Goal: Transaction & Acquisition: Purchase product/service

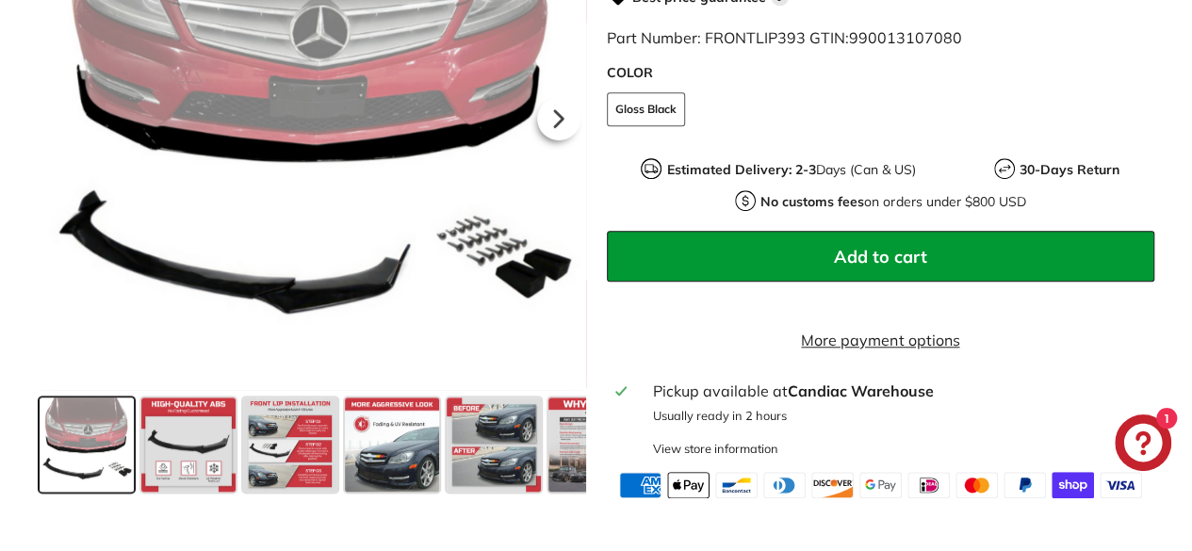
scroll to position [779, 0]
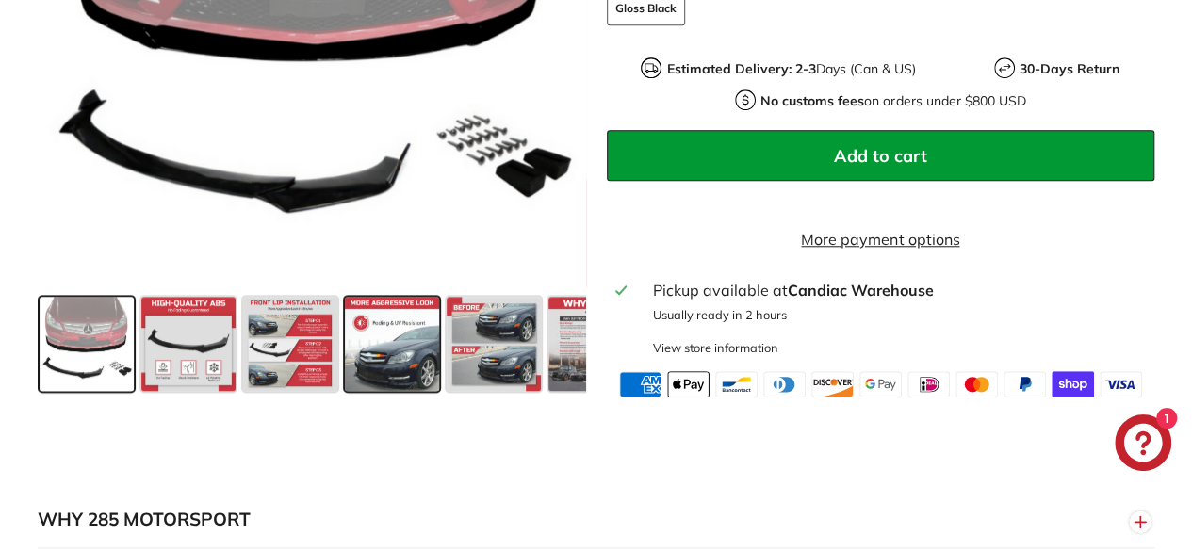
click at [383, 365] on span at bounding box center [392, 343] width 94 height 94
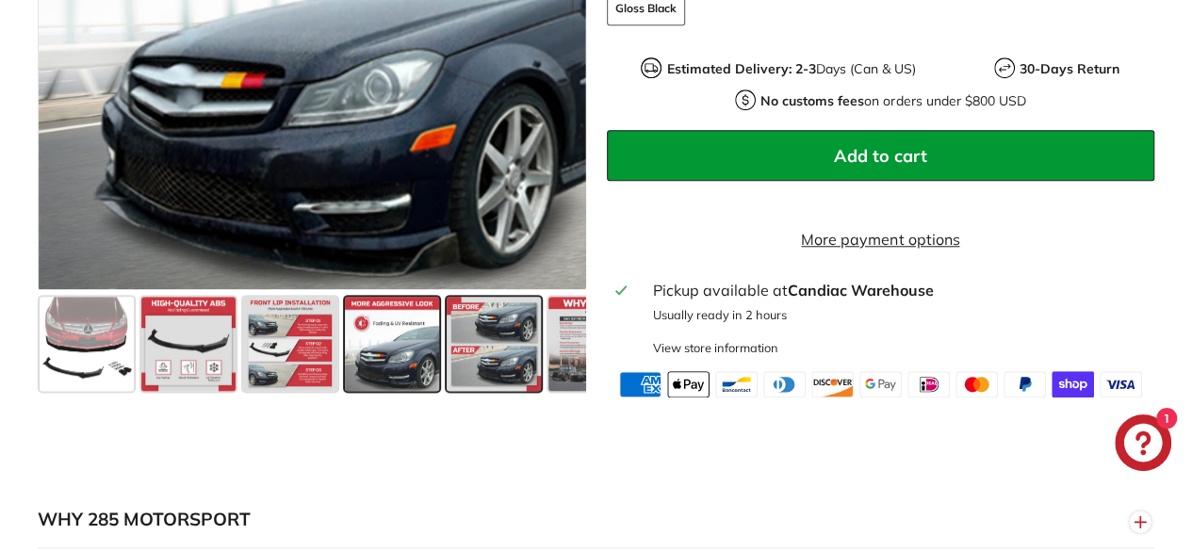
scroll to position [573, 0]
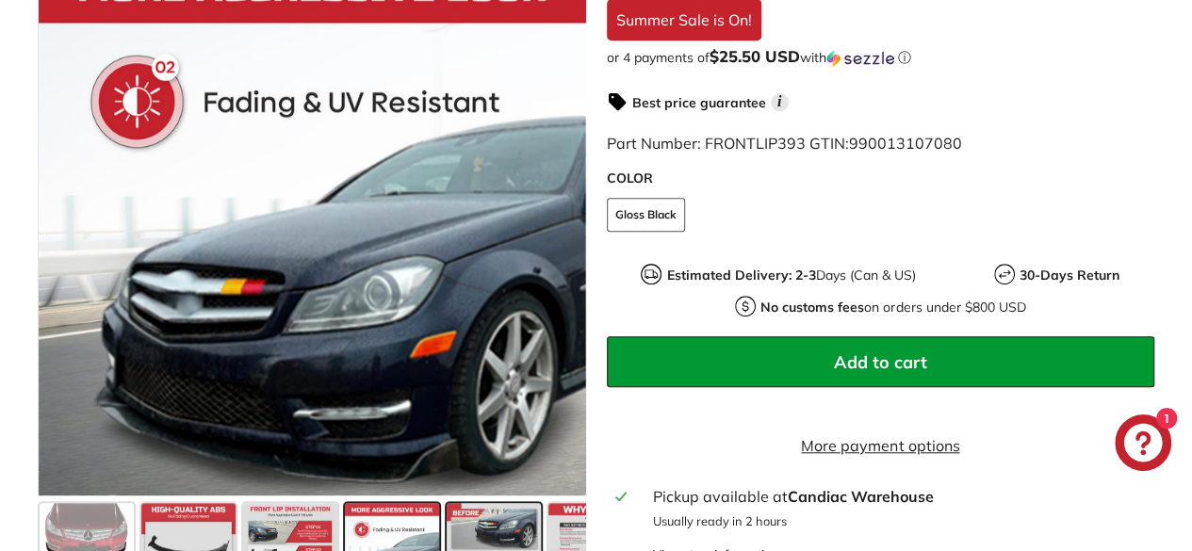
click at [495, 525] on span at bounding box center [494, 549] width 94 height 94
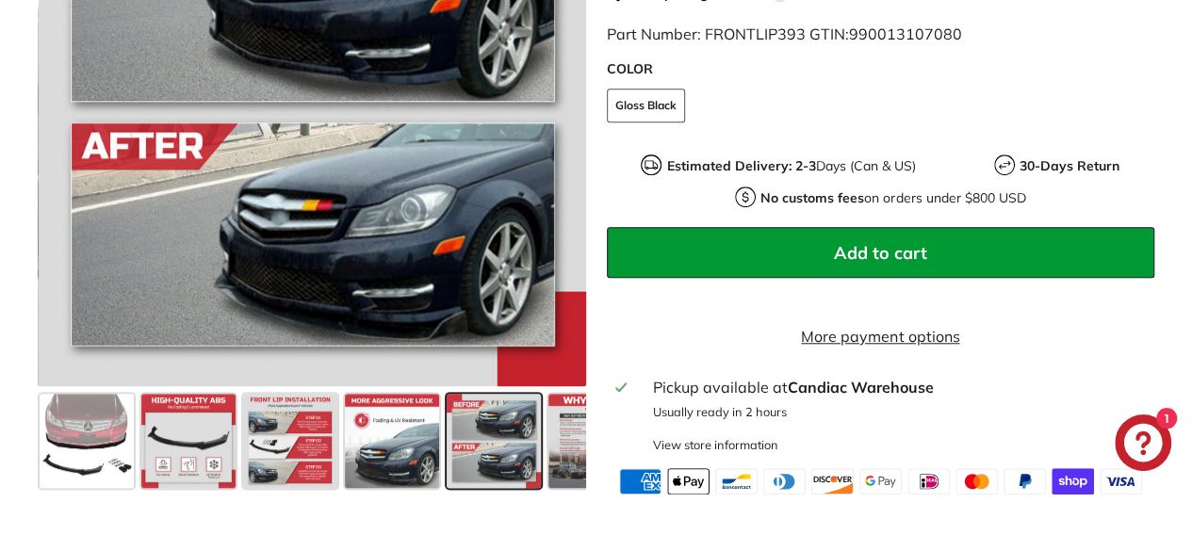
scroll to position [763, 0]
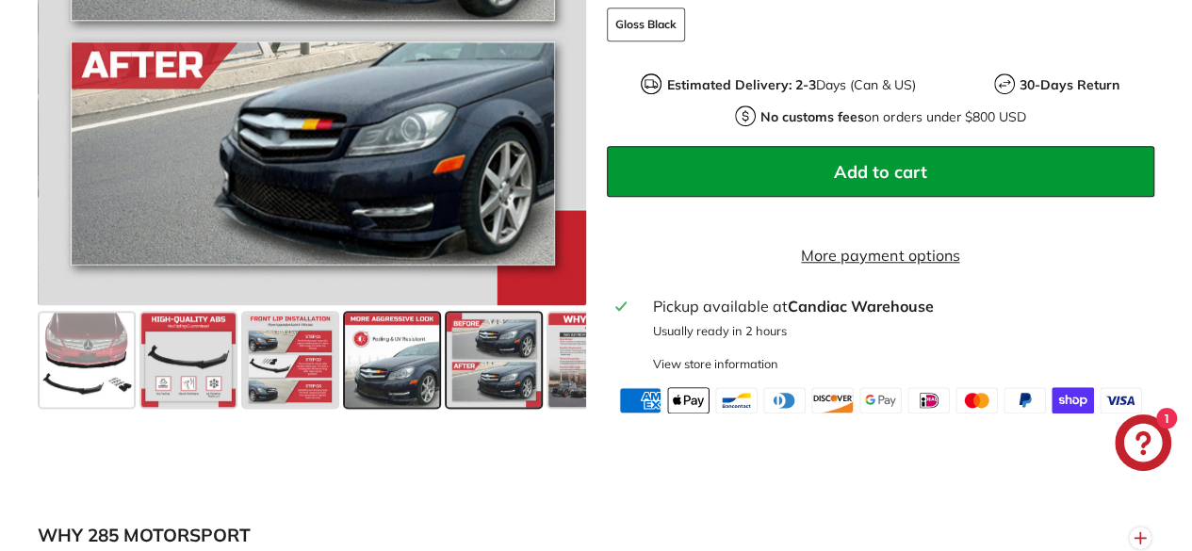
click at [386, 372] on span at bounding box center [392, 359] width 94 height 94
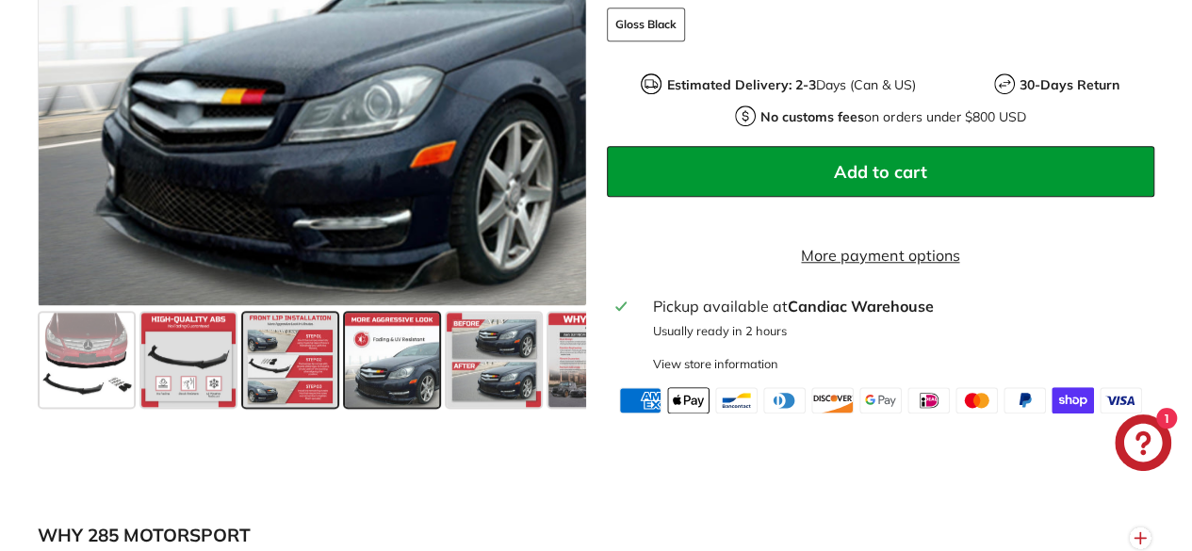
click at [305, 371] on span at bounding box center [290, 359] width 94 height 94
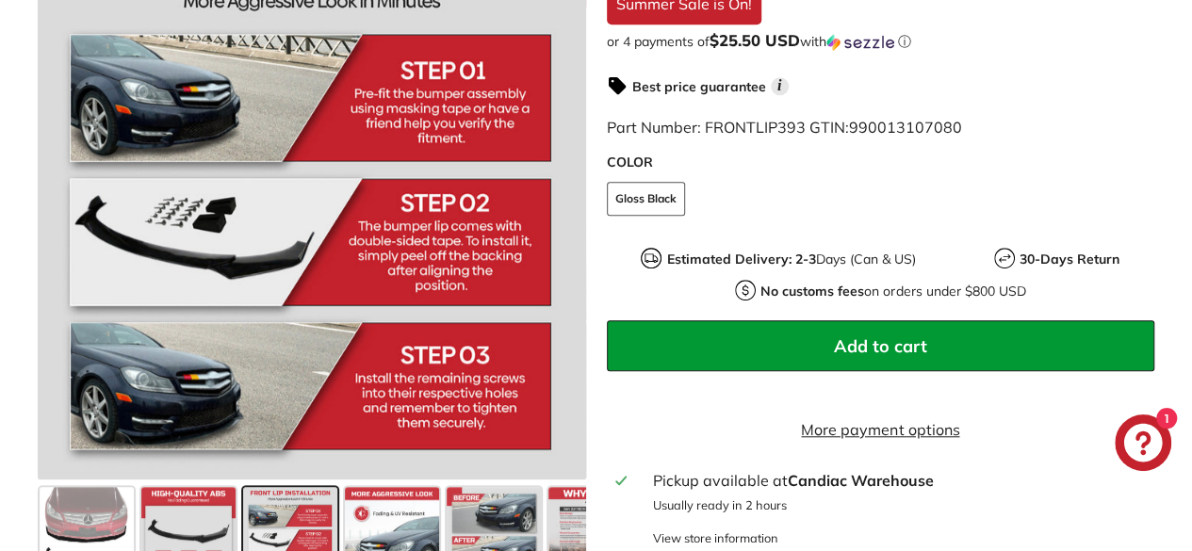
scroll to position [590, 0]
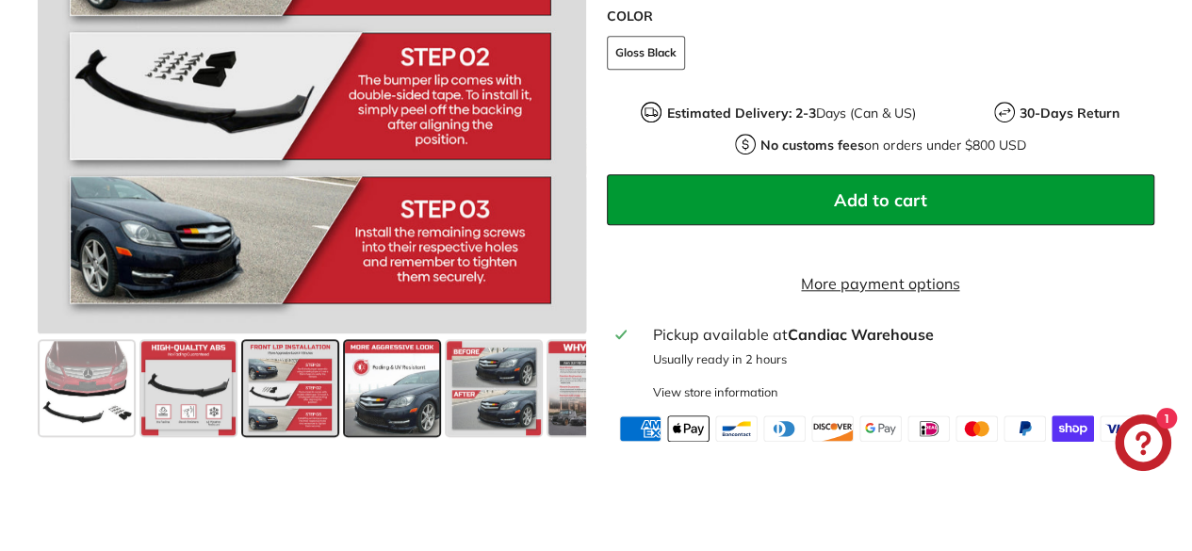
click at [387, 399] on span at bounding box center [392, 387] width 94 height 94
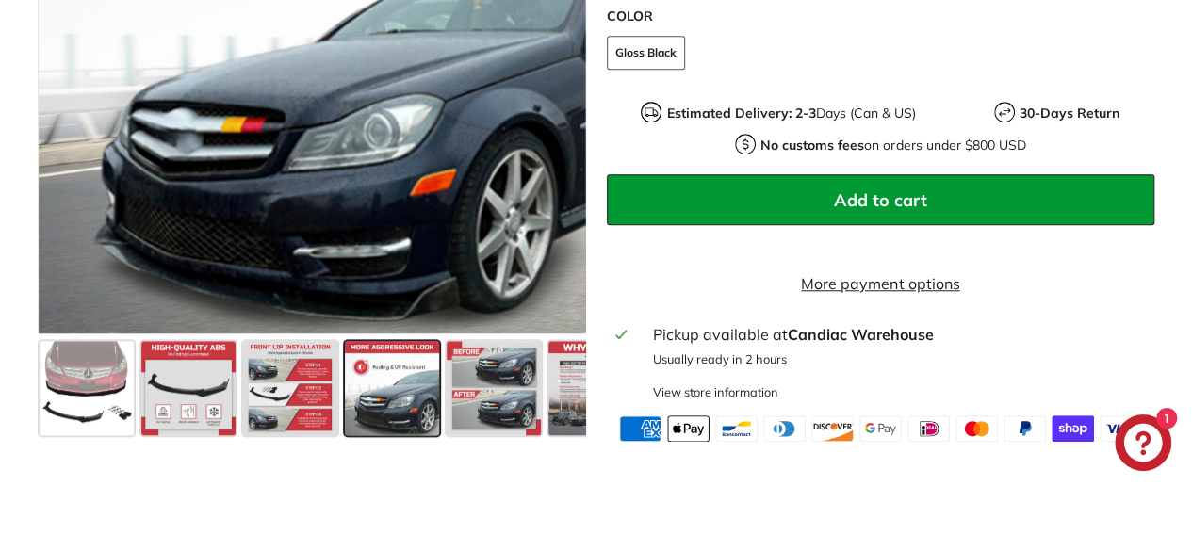
scroll to position [637, 0]
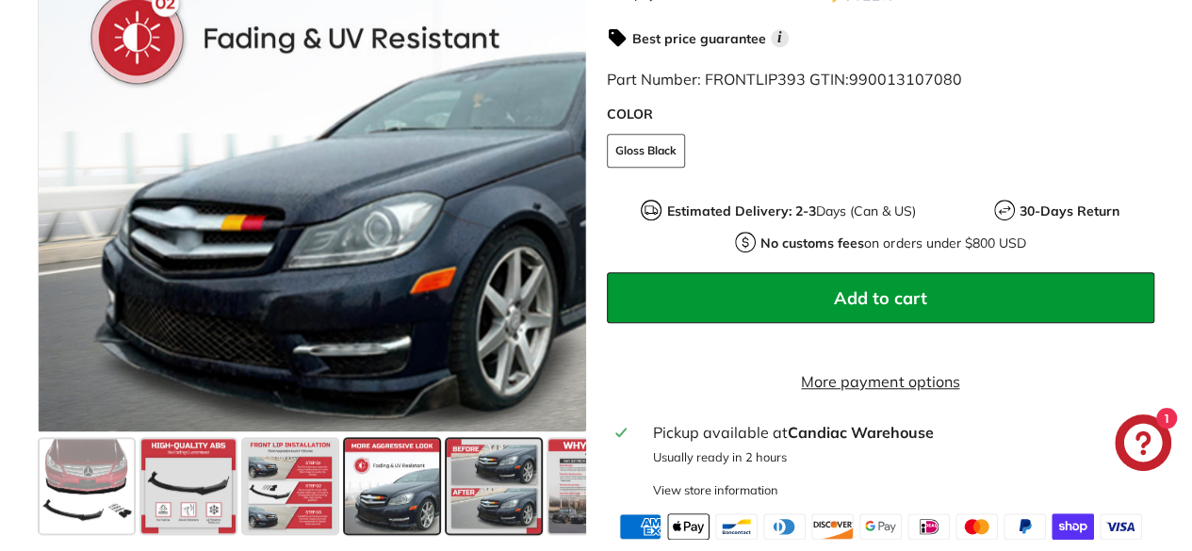
click at [494, 493] on span at bounding box center [494, 485] width 94 height 94
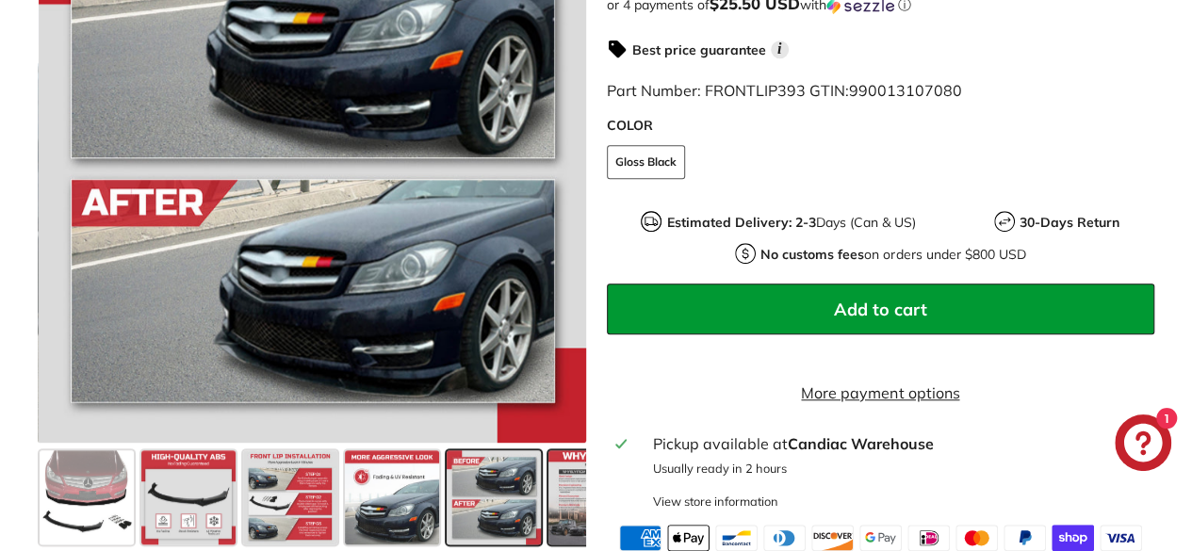
scroll to position [629, 0]
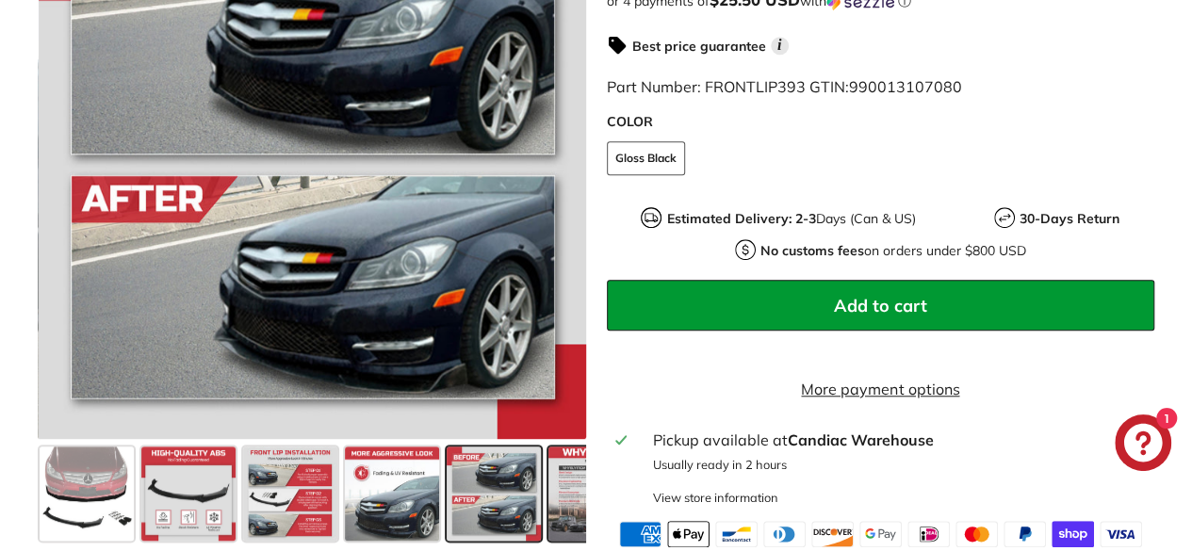
click at [569, 495] on span at bounding box center [595, 493] width 94 height 94
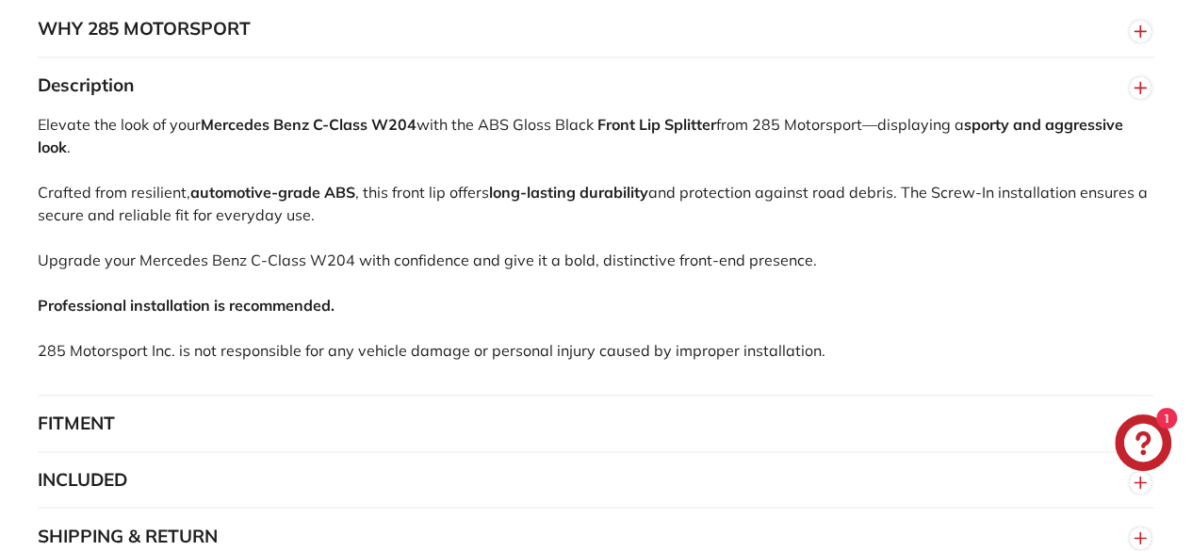
scroll to position [1368, 0]
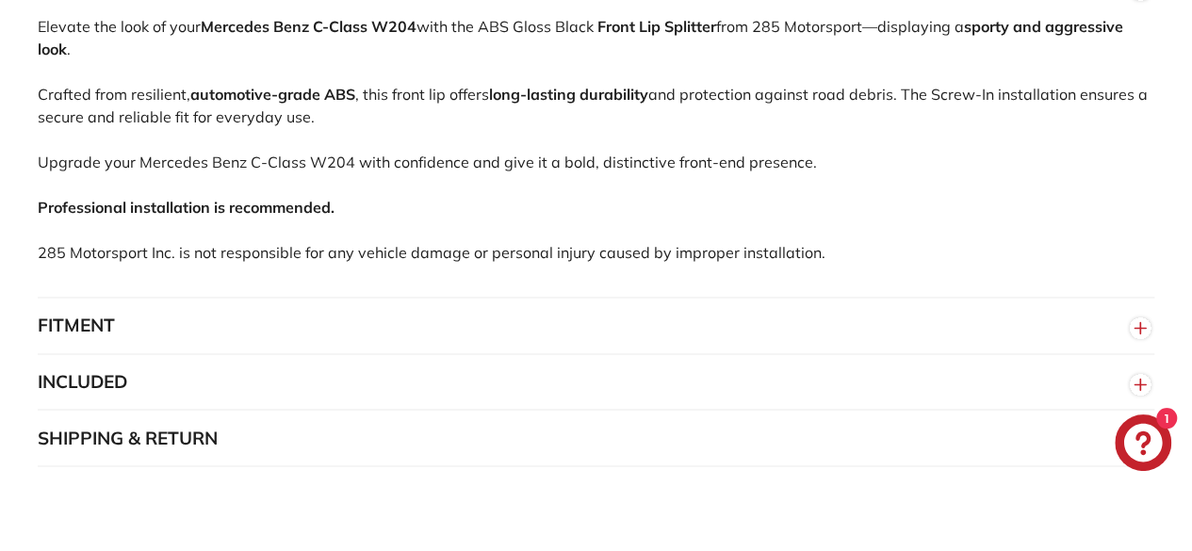
click at [198, 333] on button "FITMENT" at bounding box center [596, 326] width 1117 height 57
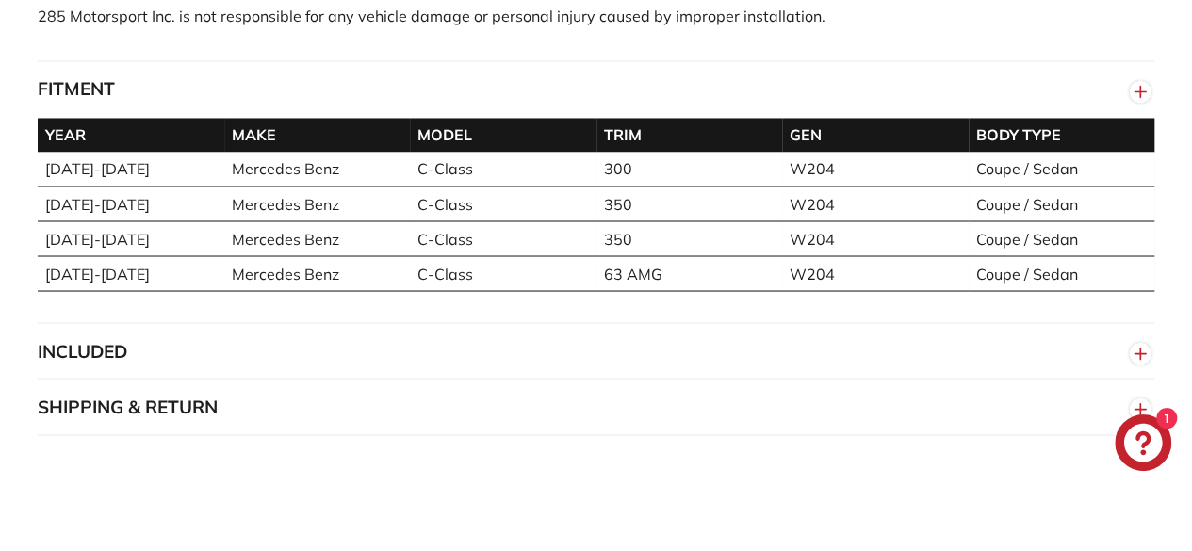
scroll to position [1606, 0]
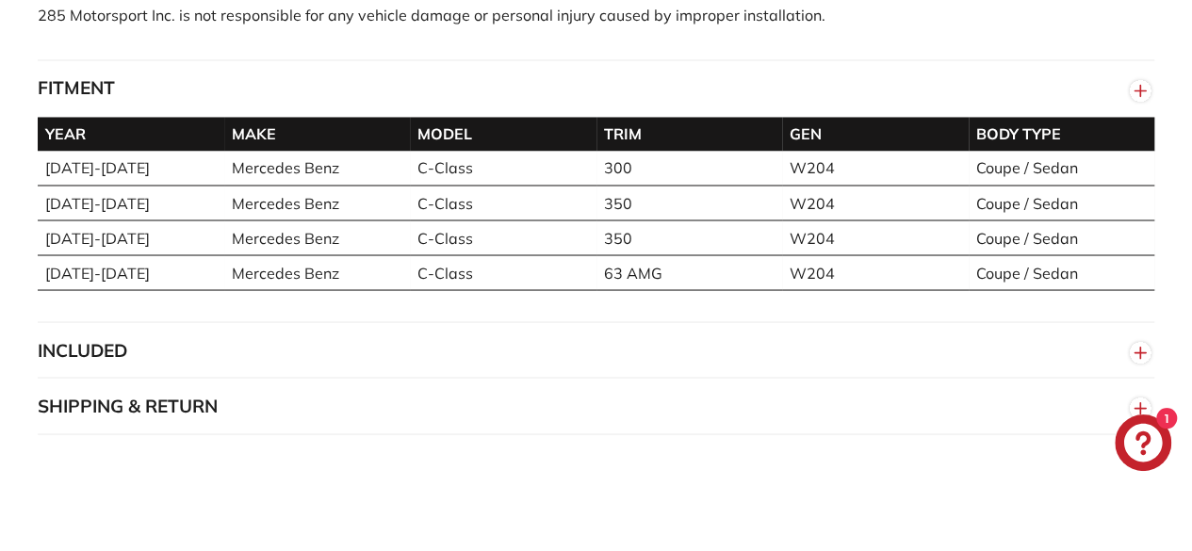
click at [528, 331] on button "INCLUDED" at bounding box center [596, 350] width 1117 height 57
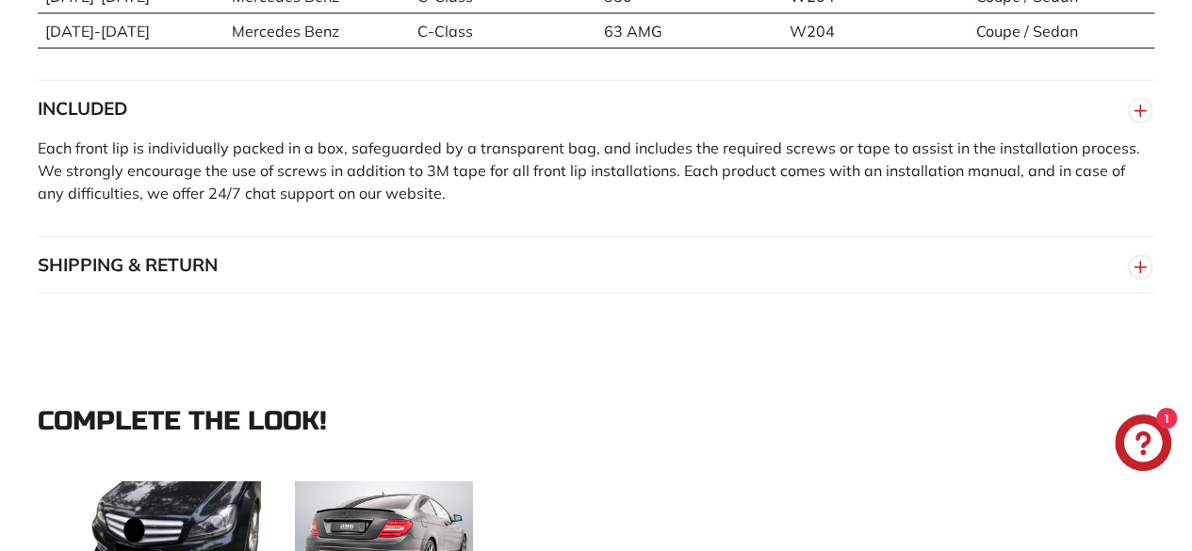
scroll to position [1846, 0]
click at [539, 241] on button "SHIPPING & RETURN" at bounding box center [596, 266] width 1117 height 57
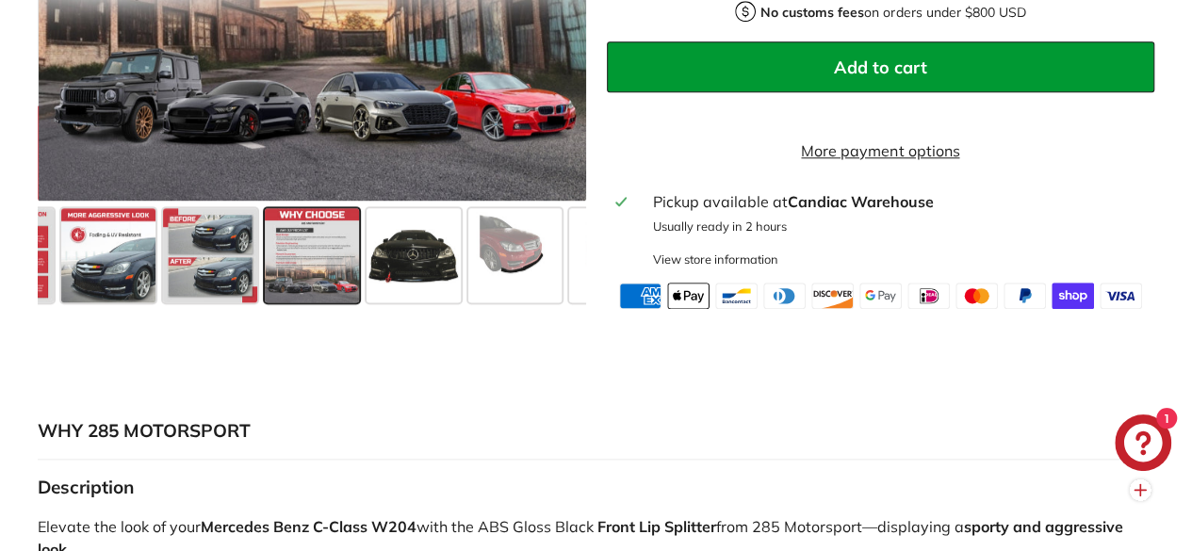
scroll to position [869, 0]
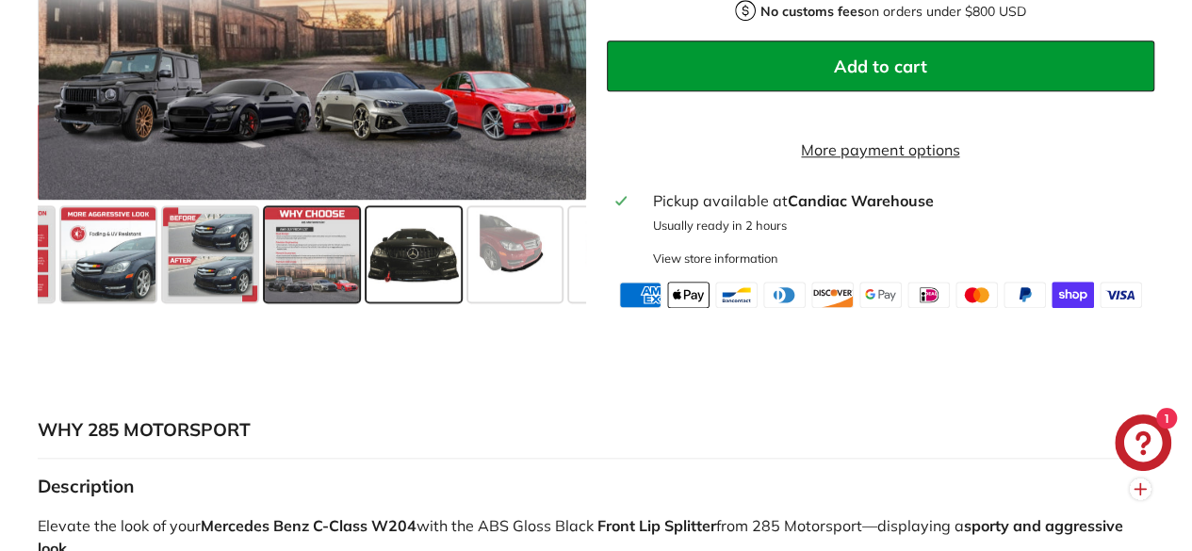
click at [422, 266] on span at bounding box center [414, 253] width 94 height 94
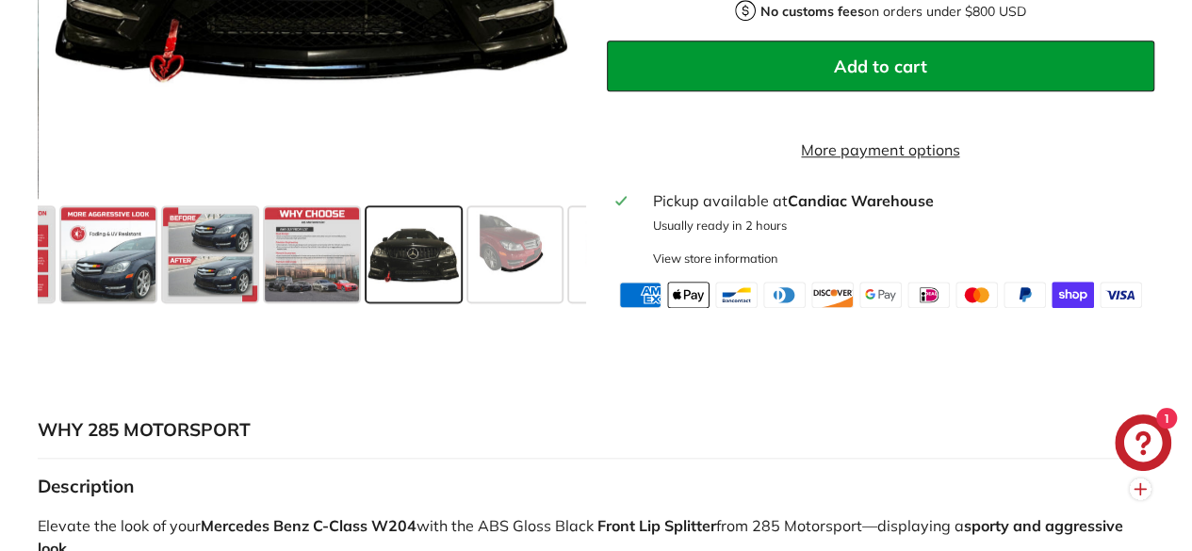
scroll to position [652, 0]
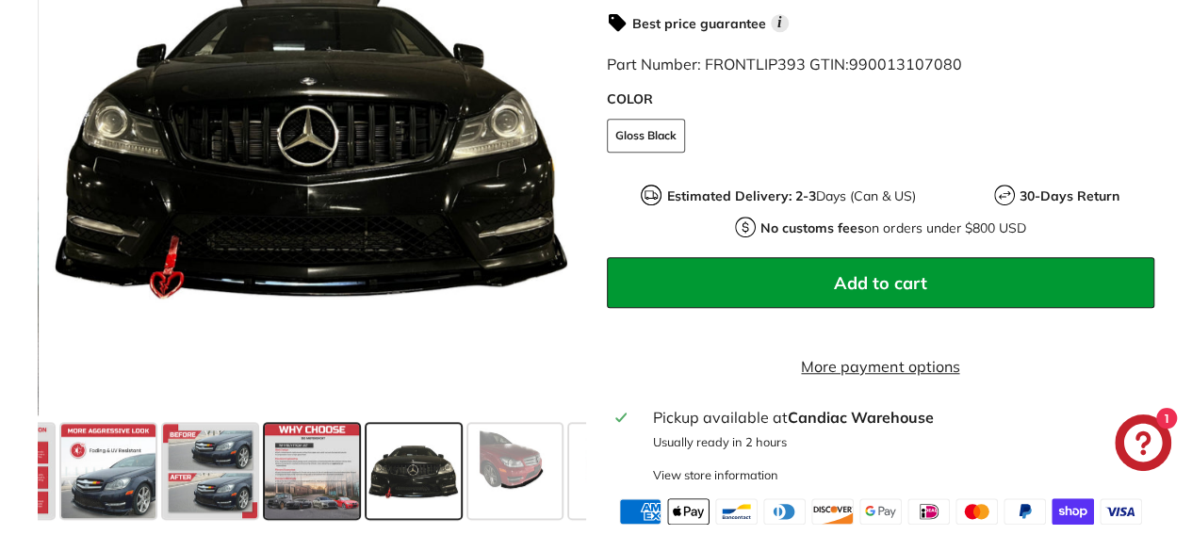
click at [351, 449] on span at bounding box center [312, 470] width 94 height 94
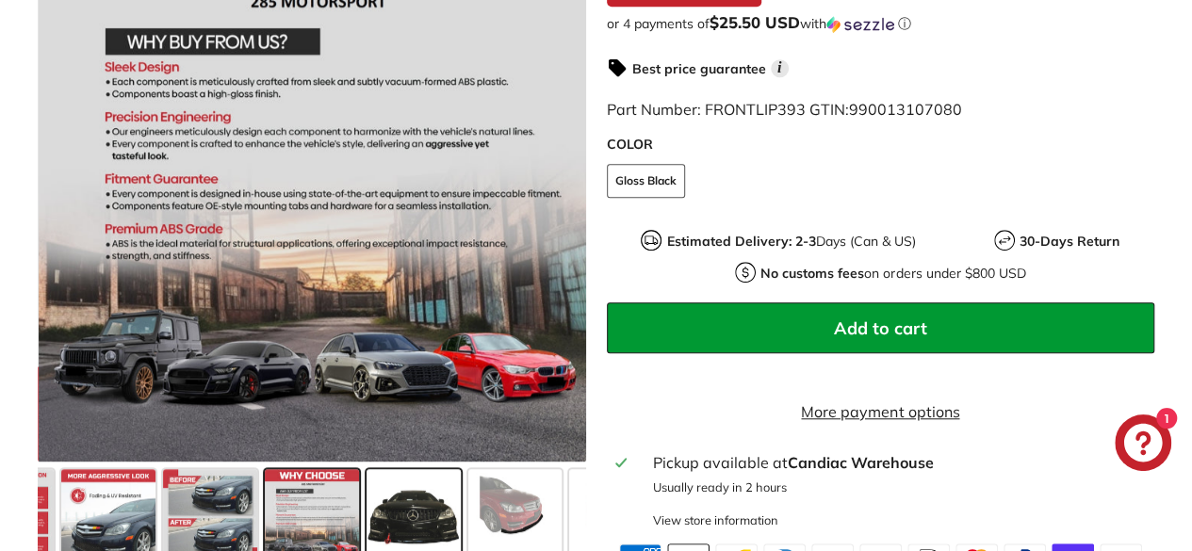
scroll to position [608, 0]
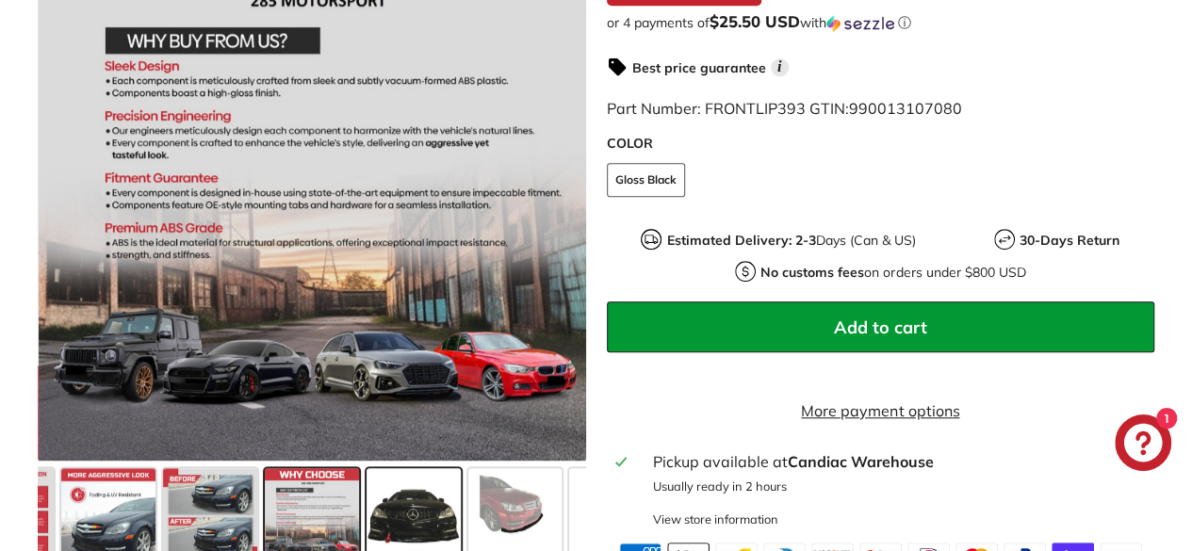
click at [437, 512] on span at bounding box center [414, 514] width 94 height 94
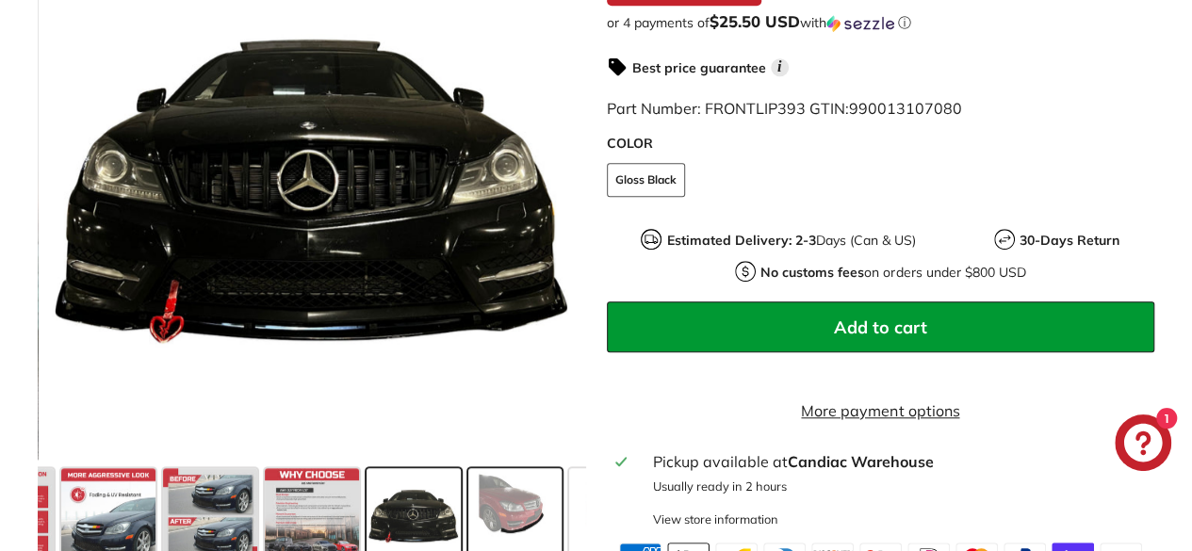
click at [499, 506] on span at bounding box center [515, 514] width 94 height 94
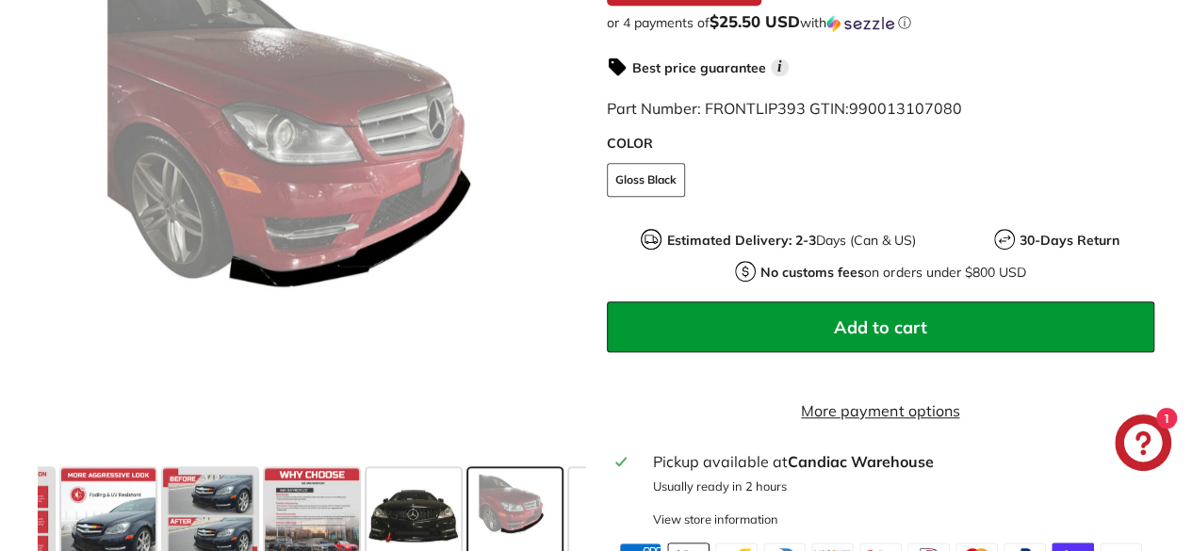
scroll to position [0, 487]
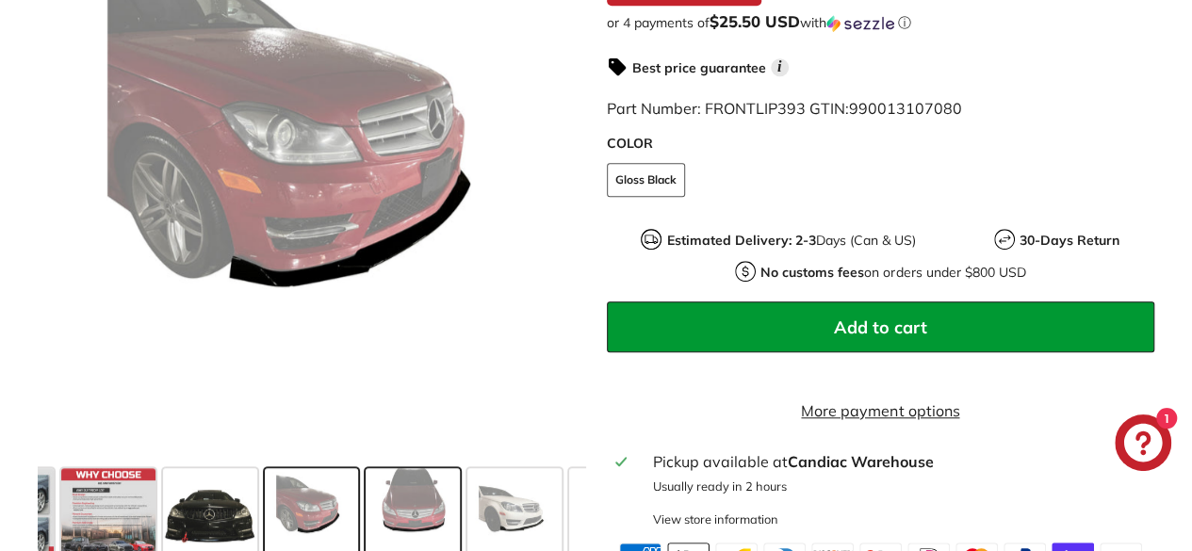
click at [421, 518] on span at bounding box center [413, 514] width 94 height 94
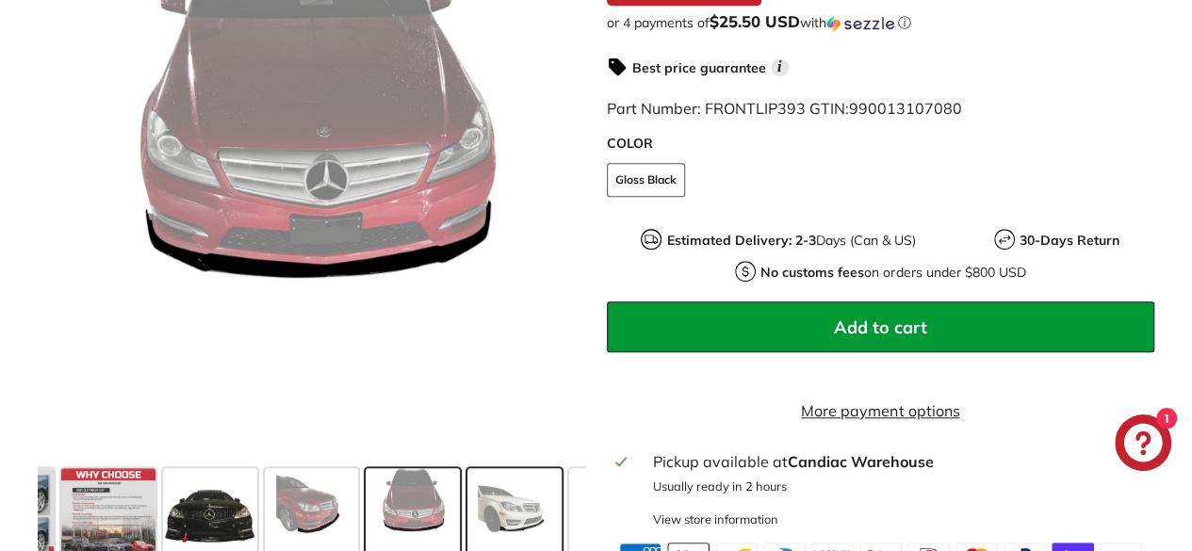
click at [498, 512] on span at bounding box center [514, 514] width 94 height 94
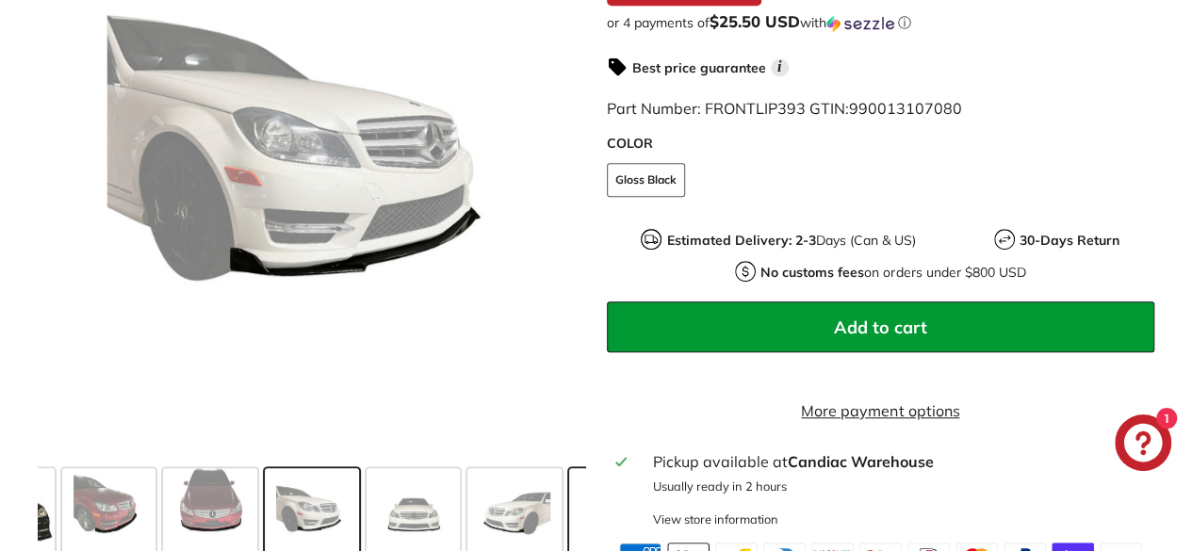
click at [570, 526] on span at bounding box center [616, 514] width 94 height 94
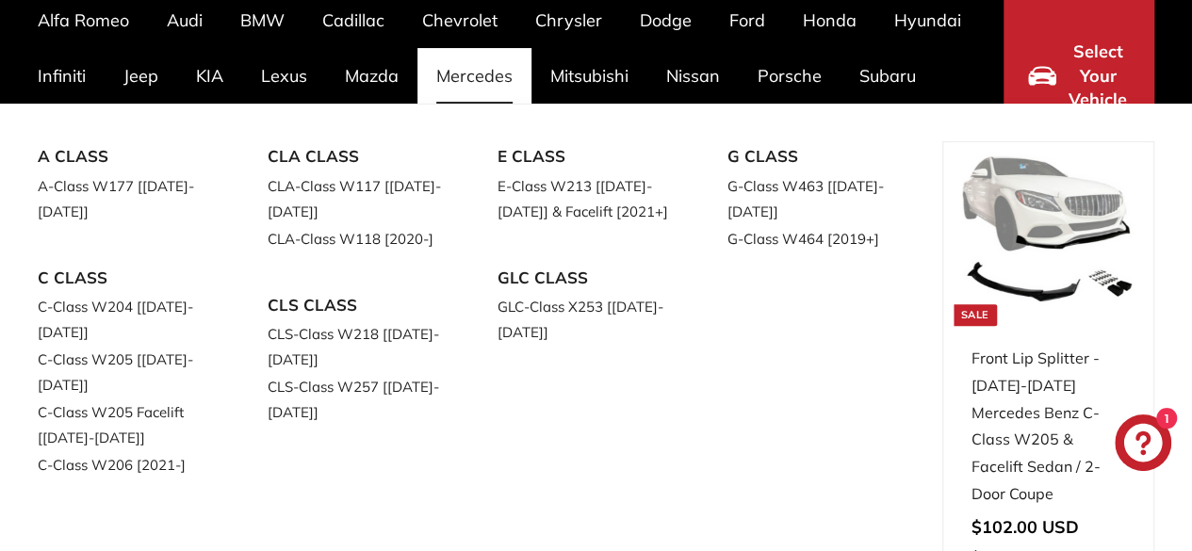
scroll to position [161, 0]
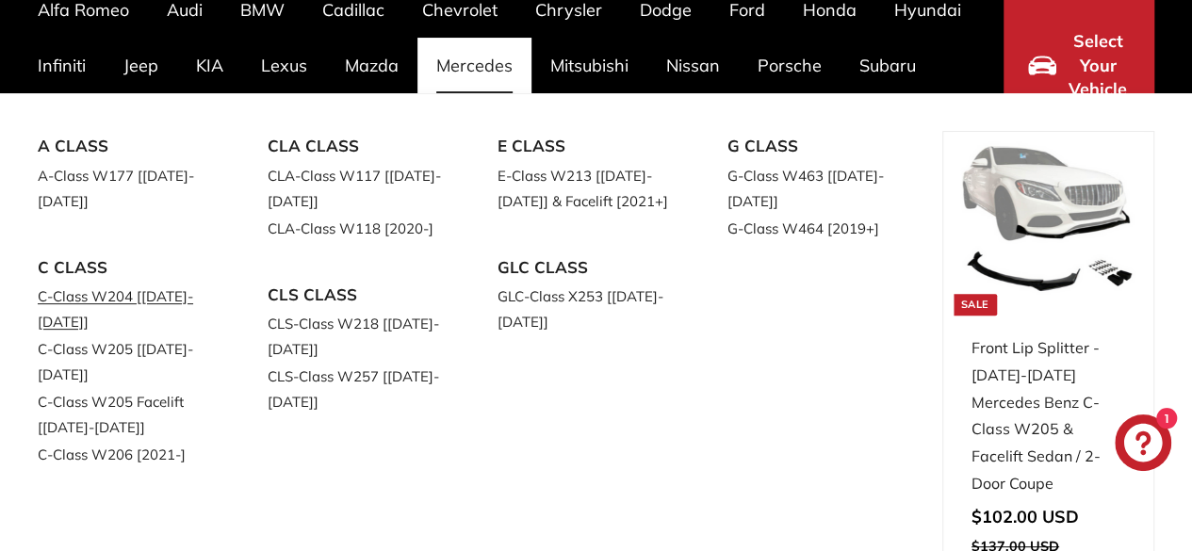
click at [96, 293] on link "C-Class W204 [[DATE]-[DATE]]" at bounding box center [126, 309] width 177 height 53
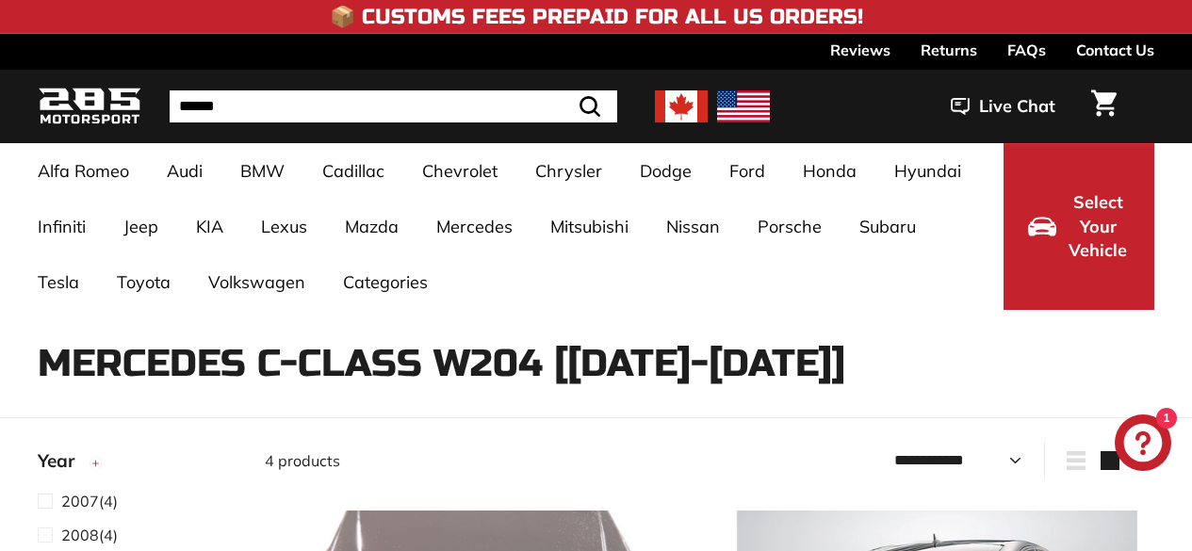
select select "**********"
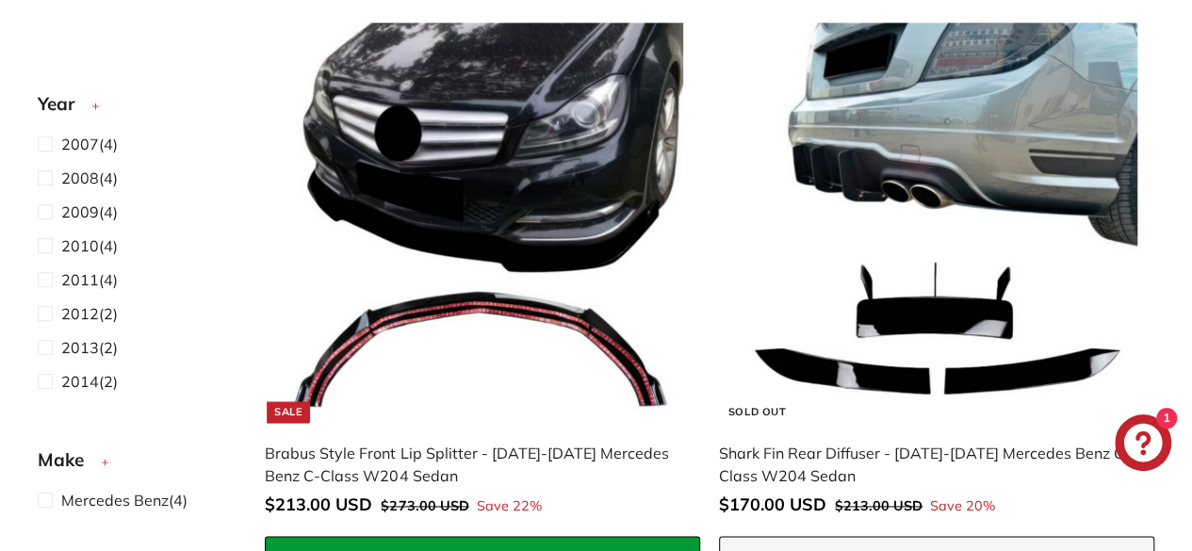
scroll to position [1087, 0]
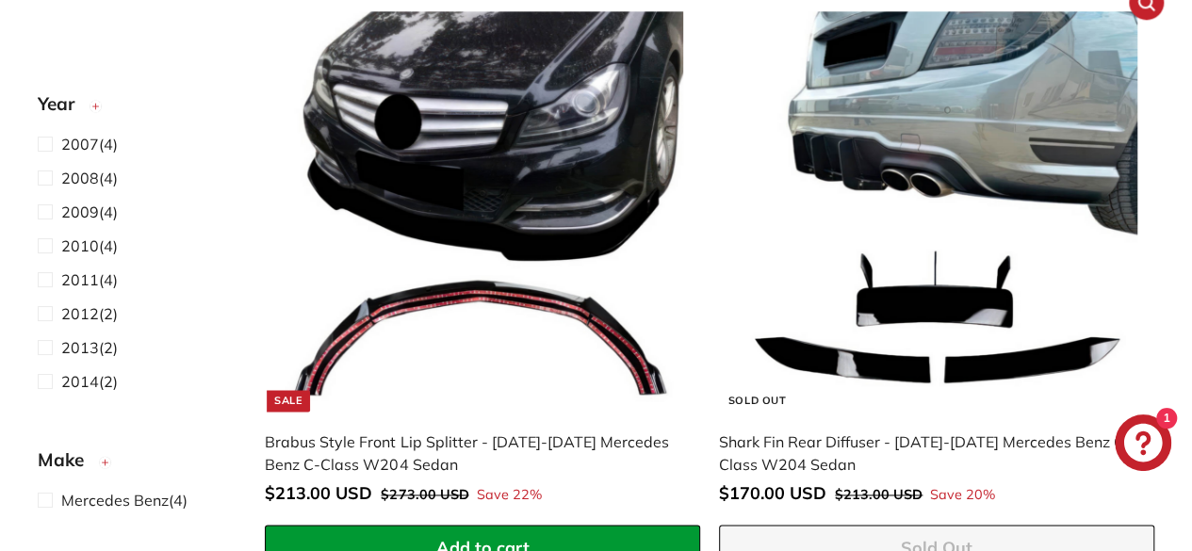
click at [776, 438] on div "Shark Fin Rear Diffuser - [DATE]-[DATE] Mercedes Benz C-Class W204 Sedan" at bounding box center [927, 453] width 417 height 45
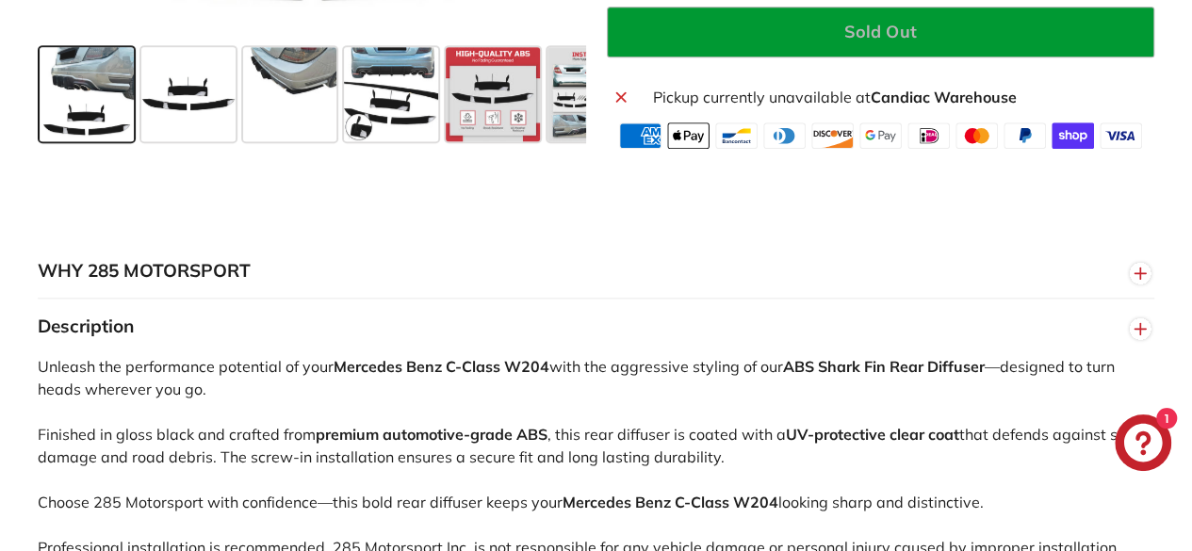
scroll to position [886, 0]
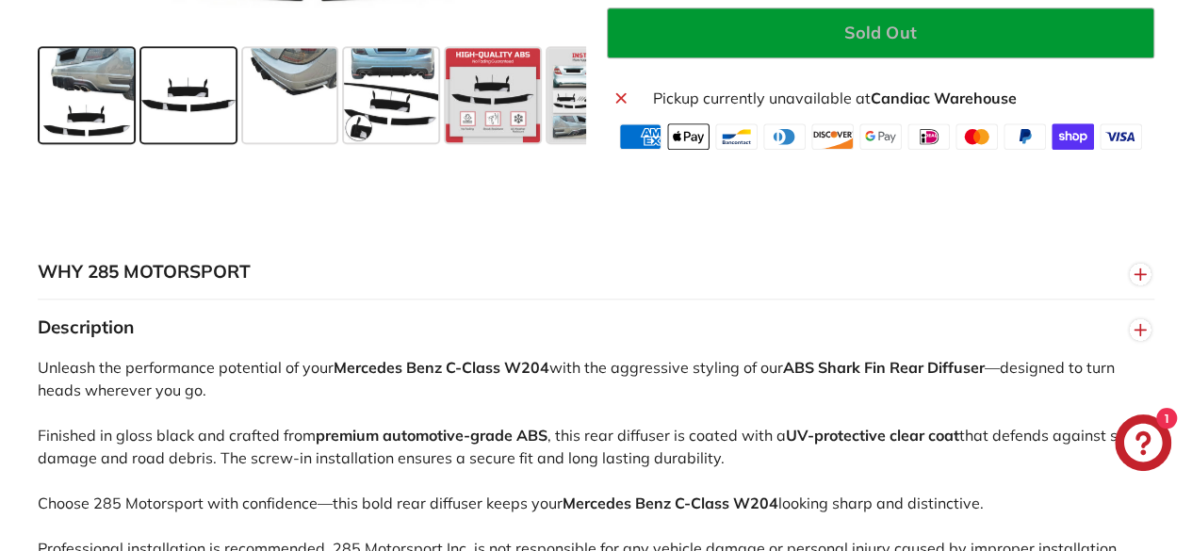
click at [191, 118] on span at bounding box center [188, 95] width 94 height 94
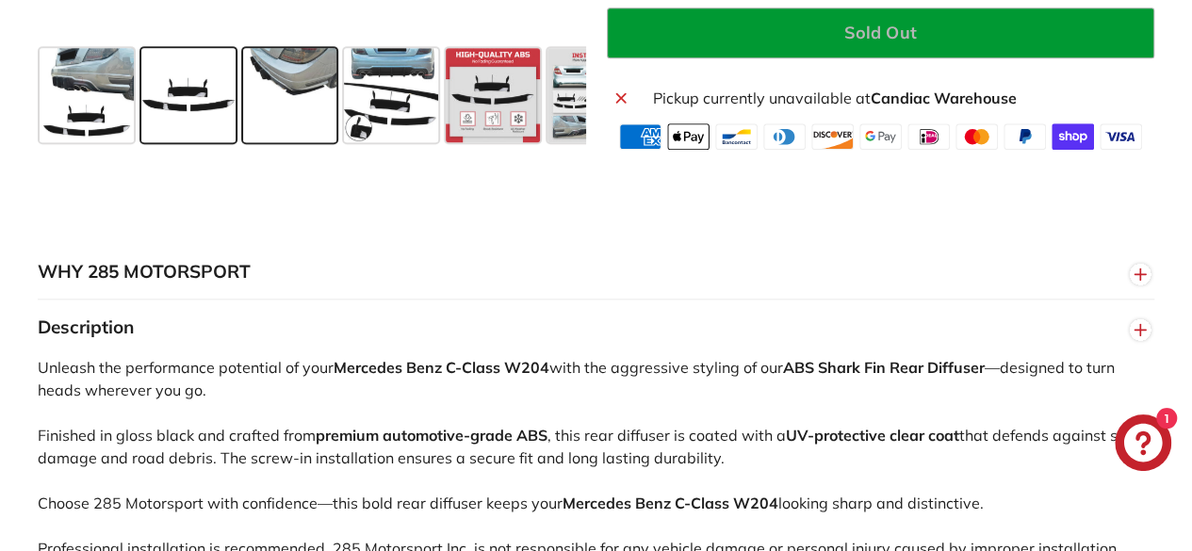
click at [287, 115] on span at bounding box center [290, 95] width 94 height 94
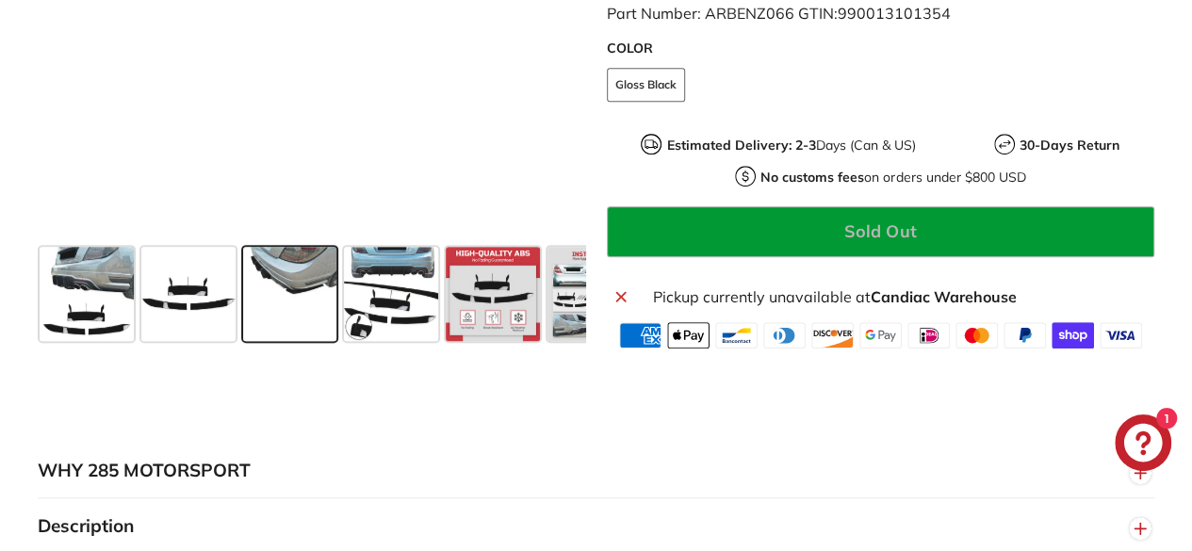
scroll to position [689, 0]
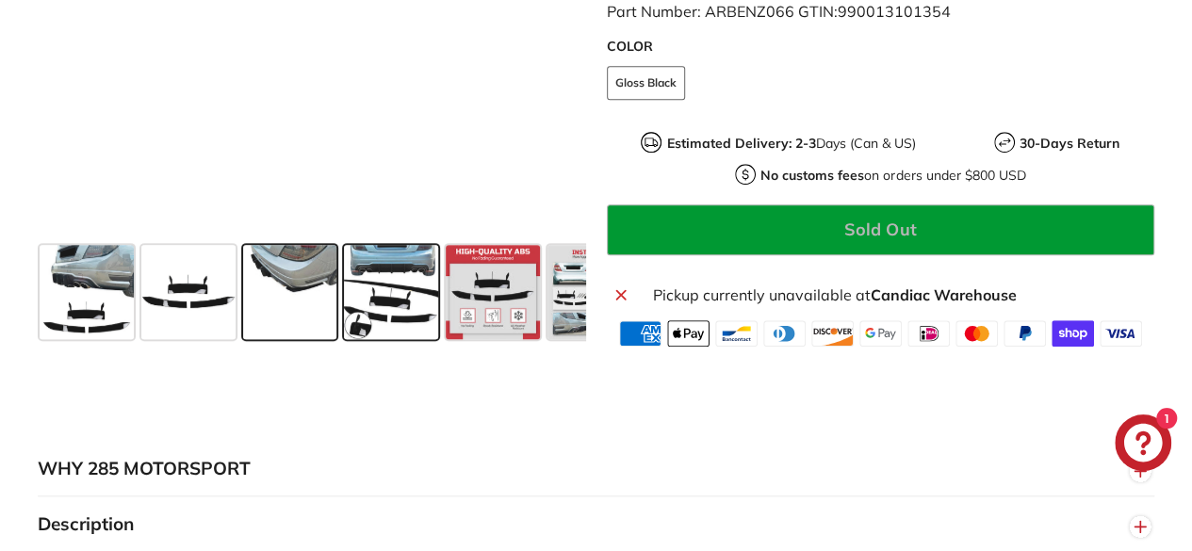
click at [395, 321] on span at bounding box center [391, 292] width 94 height 94
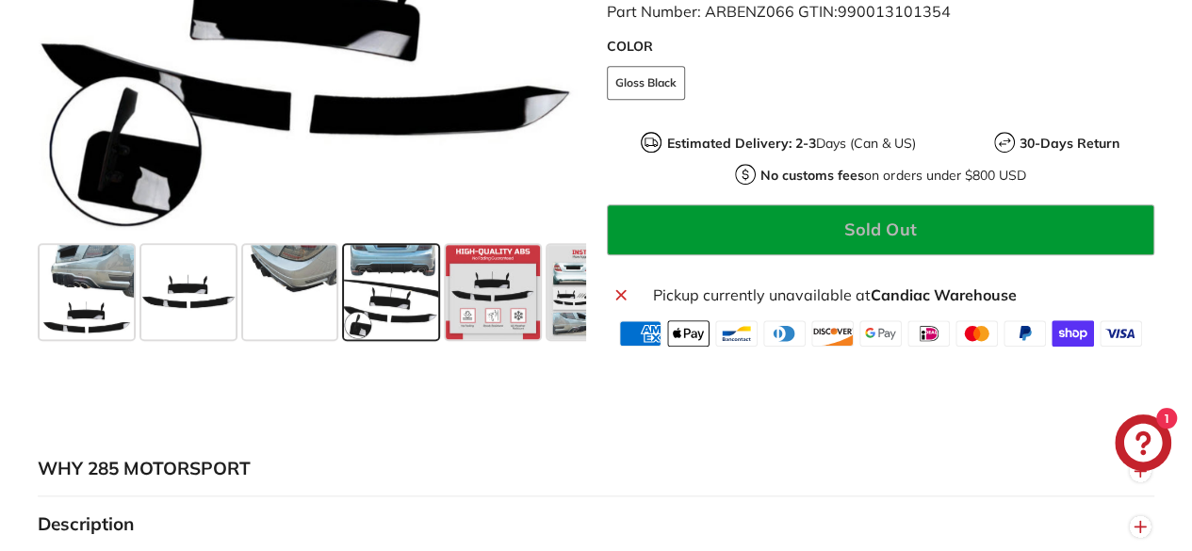
scroll to position [431, 0]
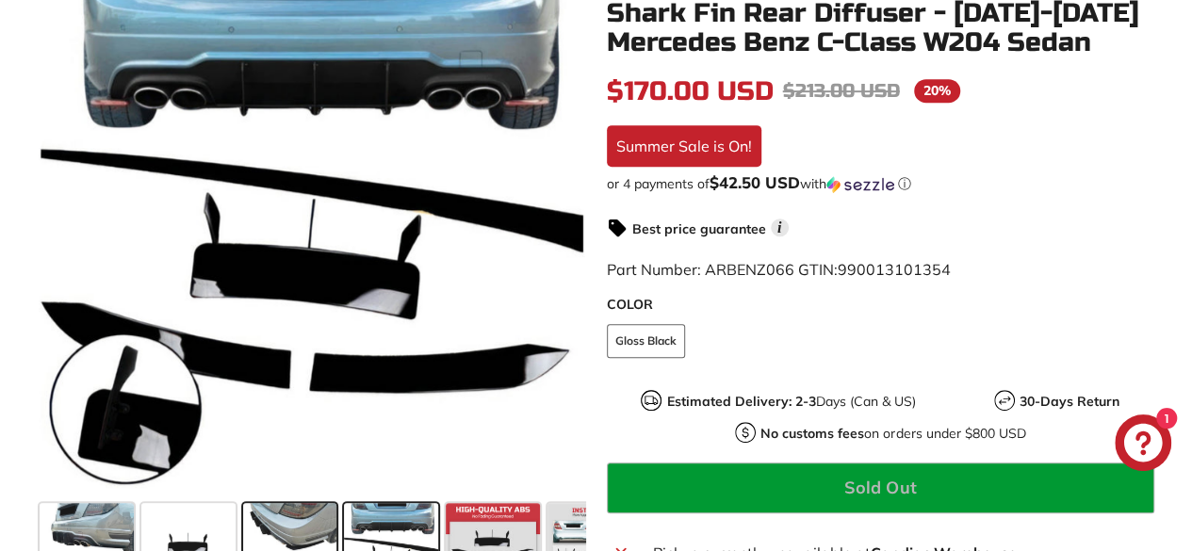
click at [320, 515] on span at bounding box center [290, 550] width 94 height 94
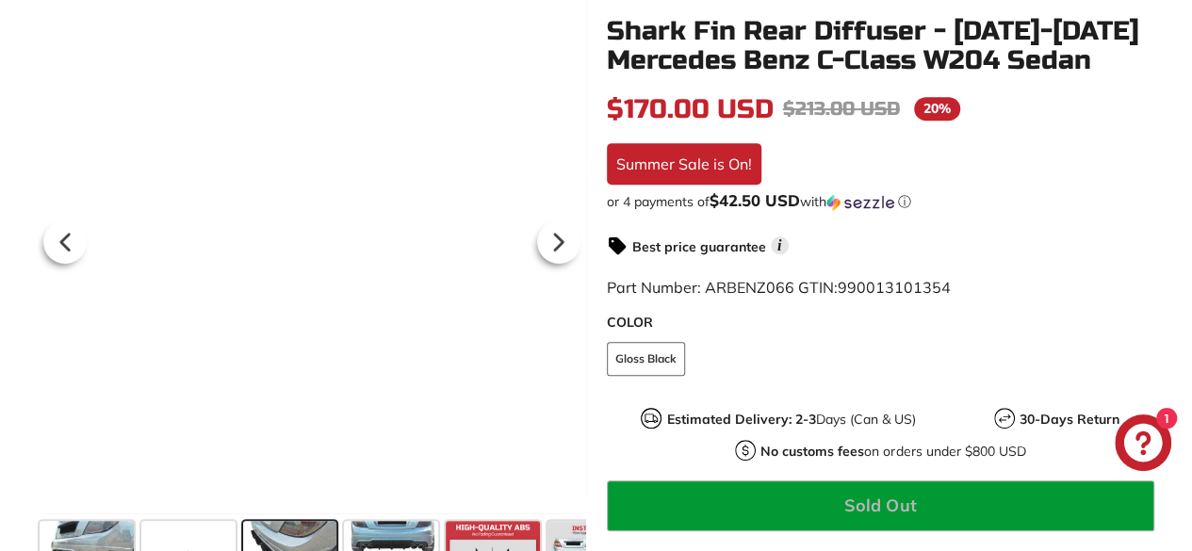
scroll to position [599, 0]
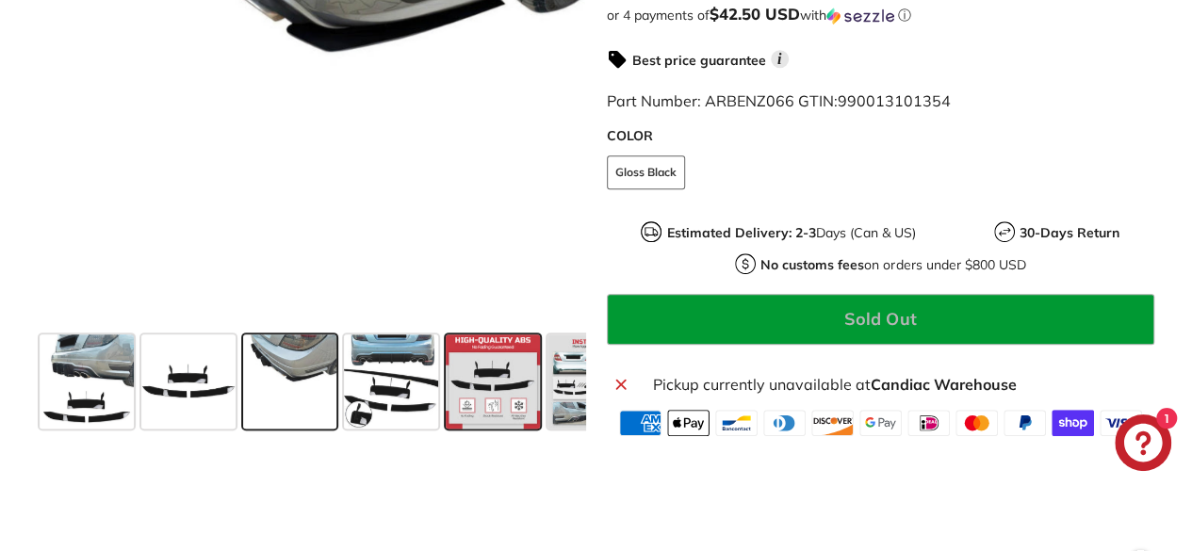
click at [513, 361] on span at bounding box center [493, 382] width 94 height 94
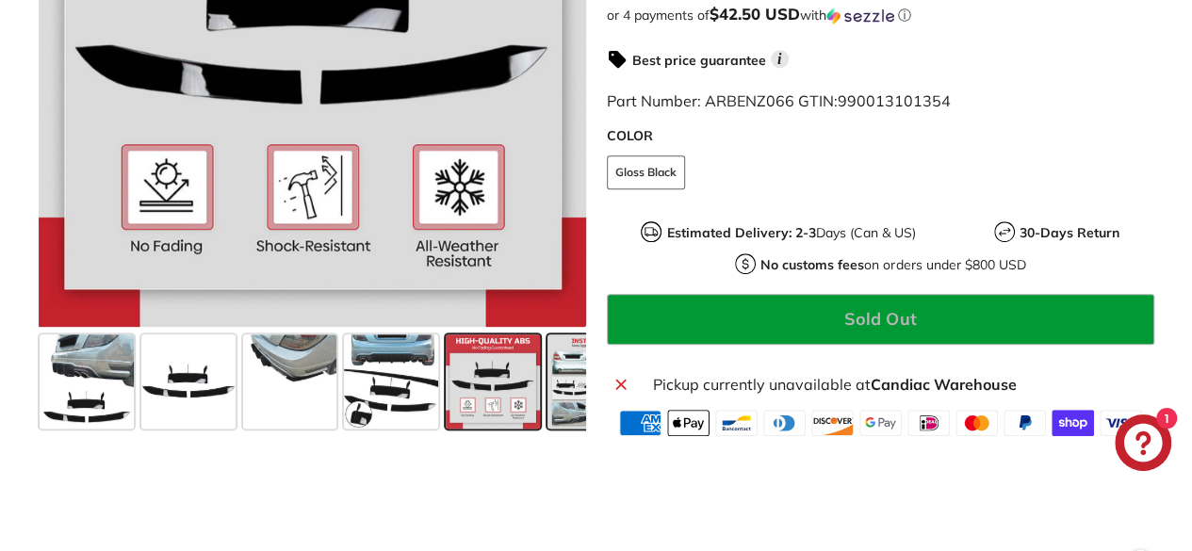
click at [569, 380] on span at bounding box center [594, 382] width 94 height 94
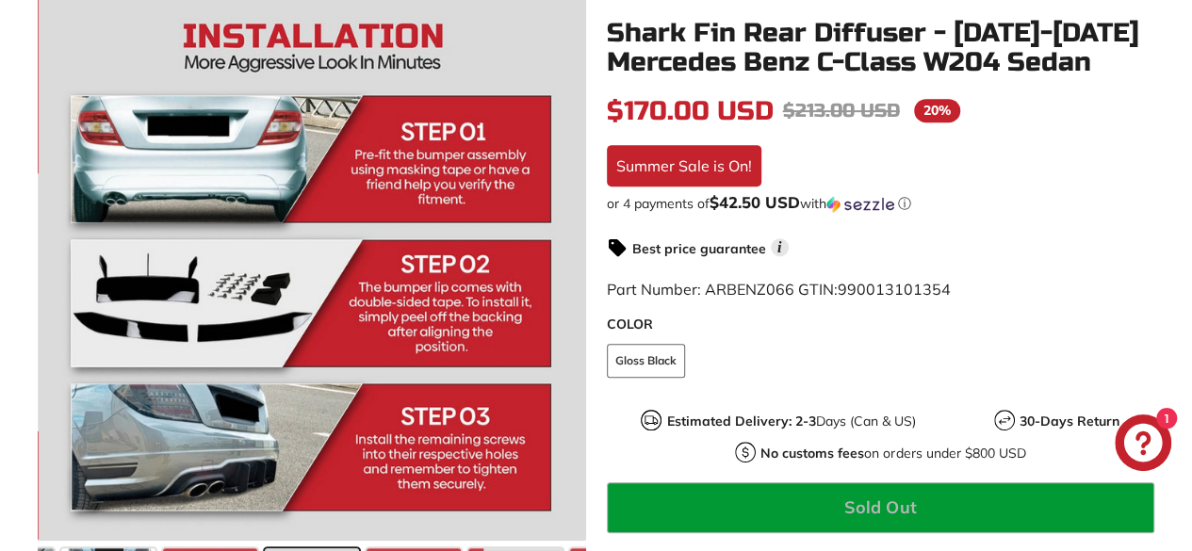
scroll to position [384, 0]
